Goal: Task Accomplishment & Management: Manage account settings

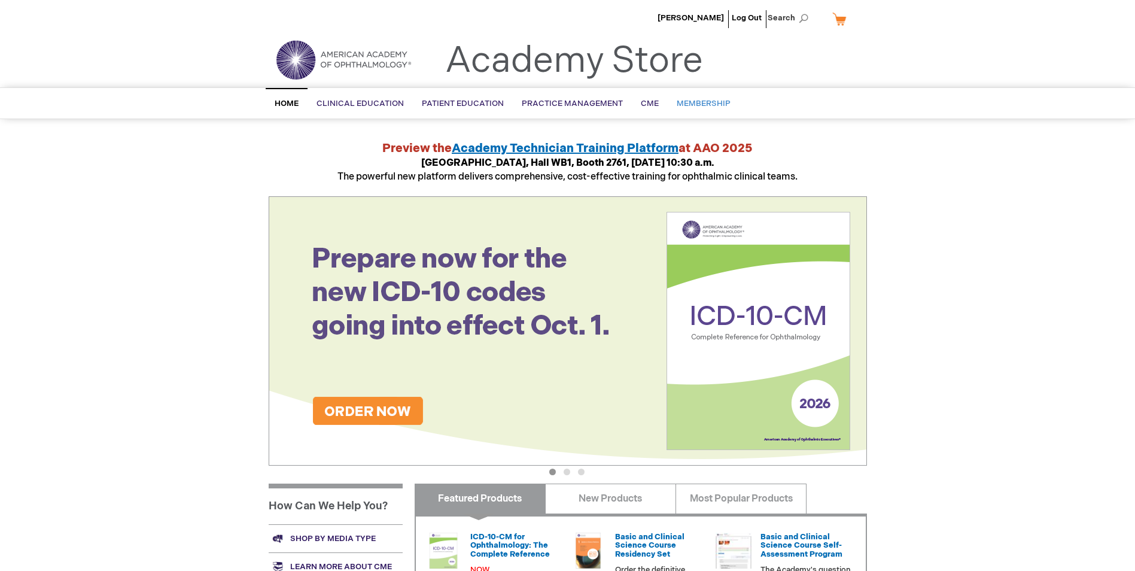
click at [699, 102] on span "Membership" at bounding box center [704, 104] width 54 height 10
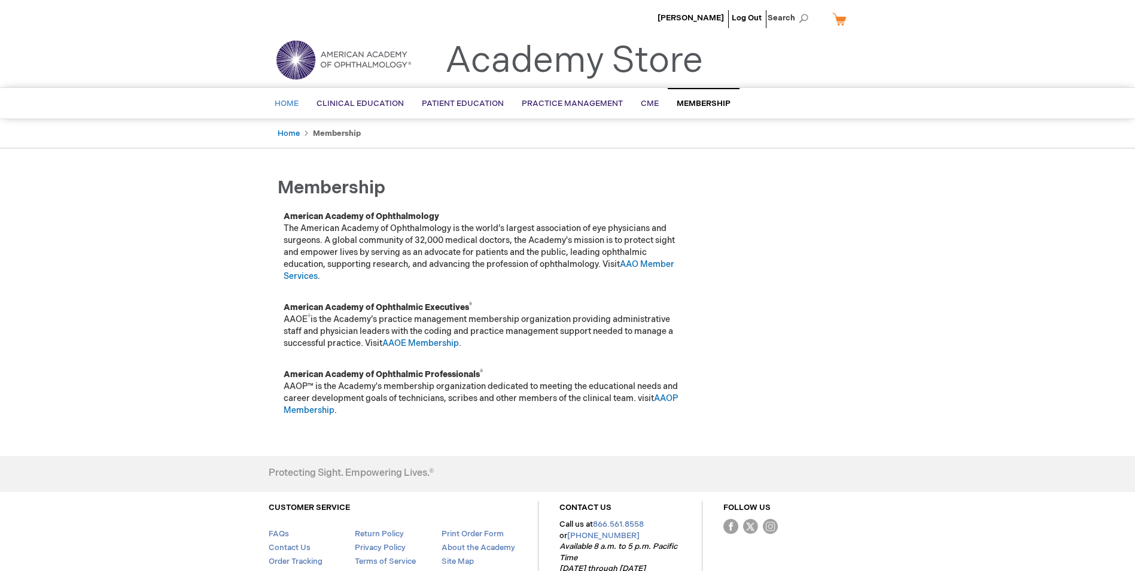
click at [291, 99] on span "Home" at bounding box center [287, 104] width 24 height 10
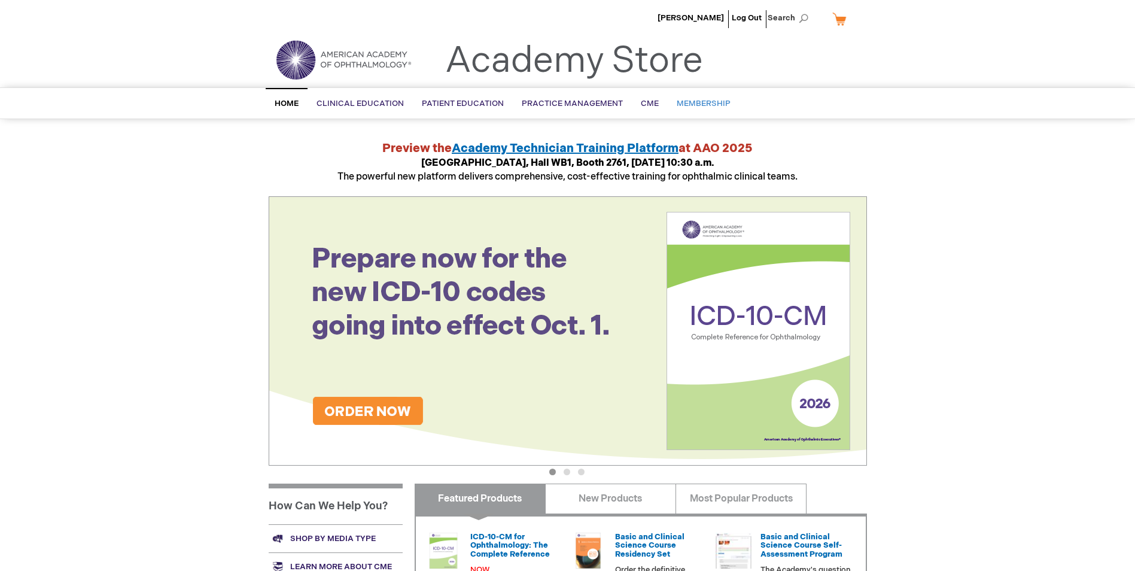
click at [700, 105] on span "Membership" at bounding box center [704, 104] width 54 height 10
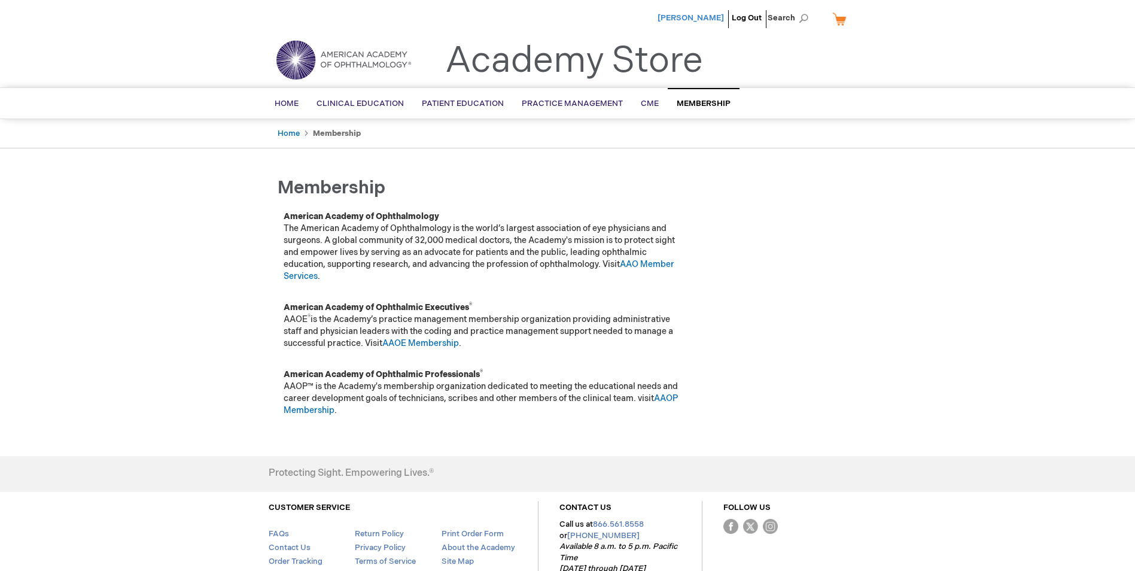
click at [705, 18] on span "[PERSON_NAME]" at bounding box center [691, 18] width 66 height 10
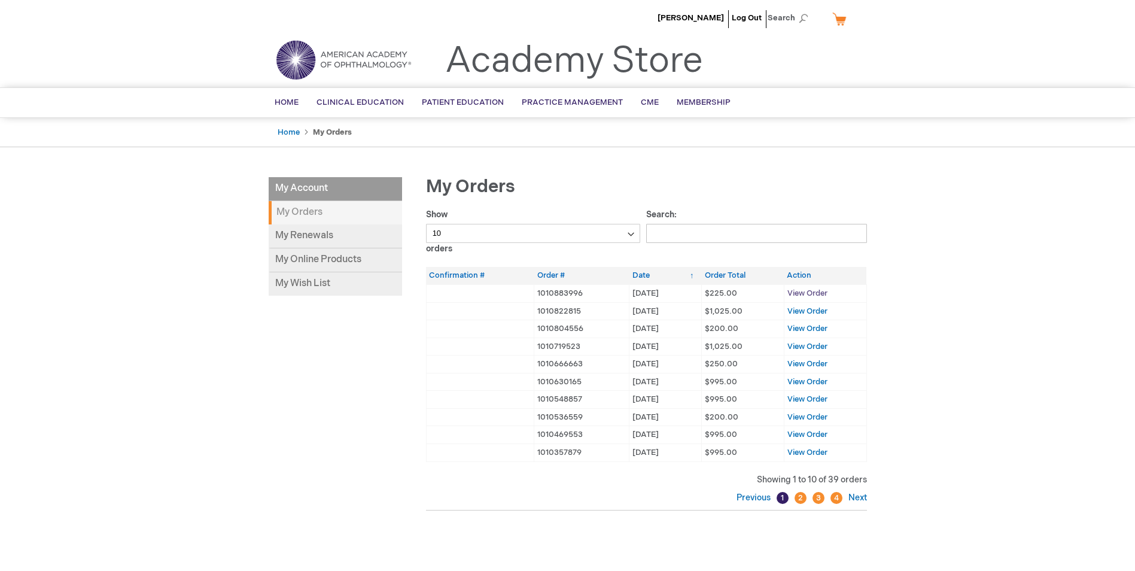
click at [813, 291] on span "View Order" at bounding box center [807, 293] width 40 height 10
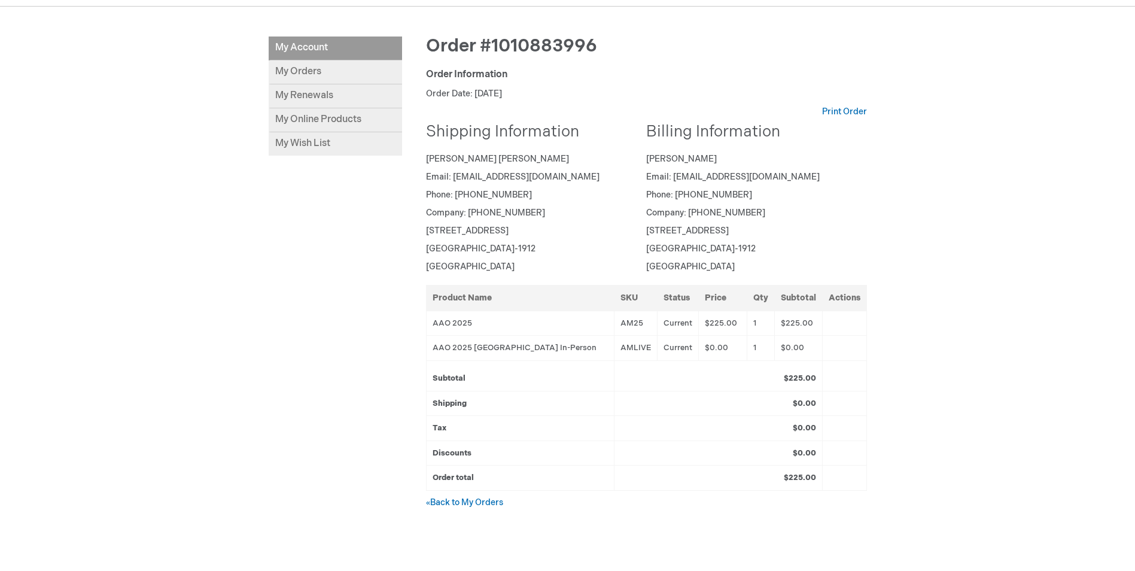
scroll to position [179, 0]
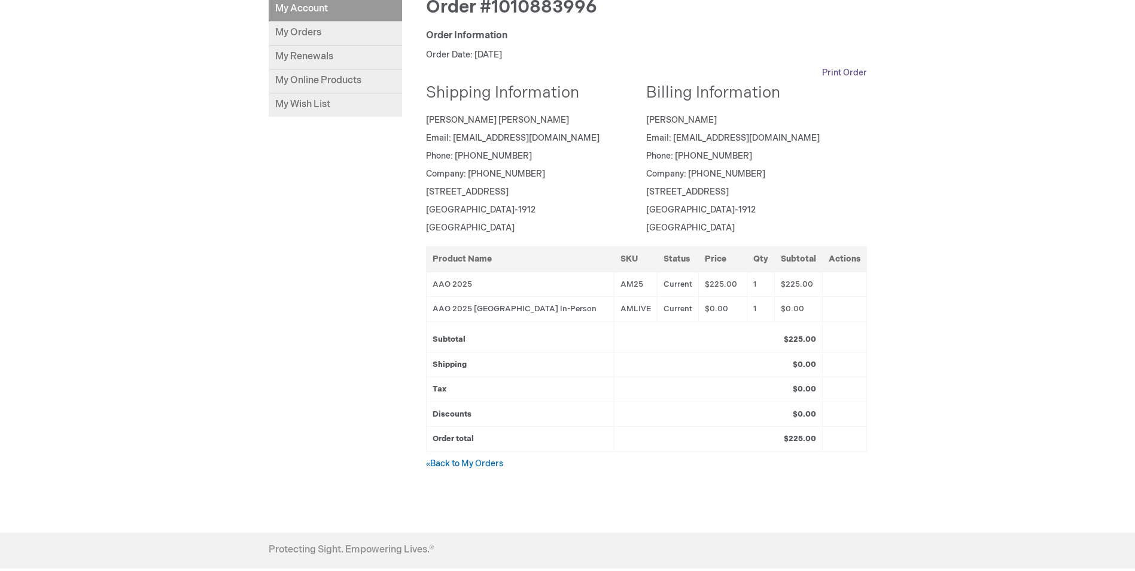
click at [843, 70] on link "Print Order" at bounding box center [844, 73] width 45 height 12
